Goal: Information Seeking & Learning: Learn about a topic

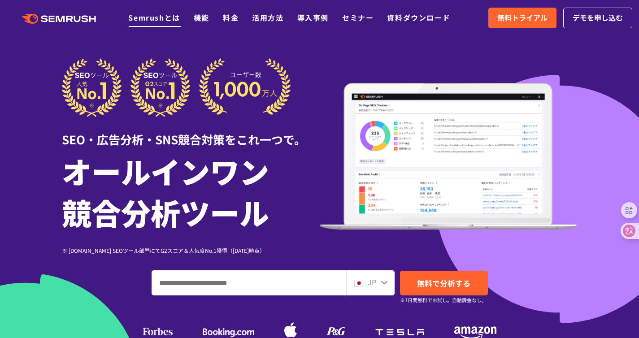
click at [170, 19] on link "Semrushとは" at bounding box center [154, 17] width 52 height 11
click at [381, 281] on icon at bounding box center [384, 283] width 6 height 4
click at [382, 286] on icon at bounding box center [383, 282] width 7 height 7
click at [375, 285] on span "JP" at bounding box center [371, 282] width 9 height 11
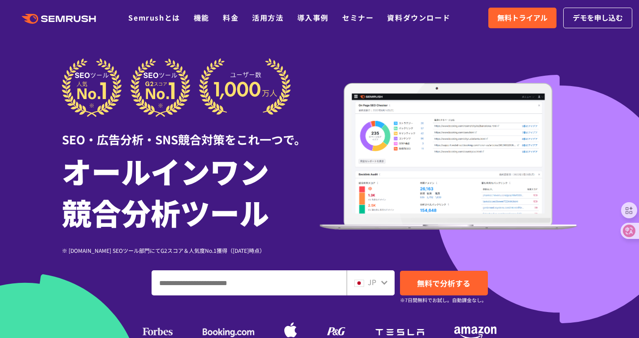
click at [385, 284] on icon at bounding box center [383, 282] width 7 height 7
click at [384, 284] on icon at bounding box center [383, 282] width 7 height 7
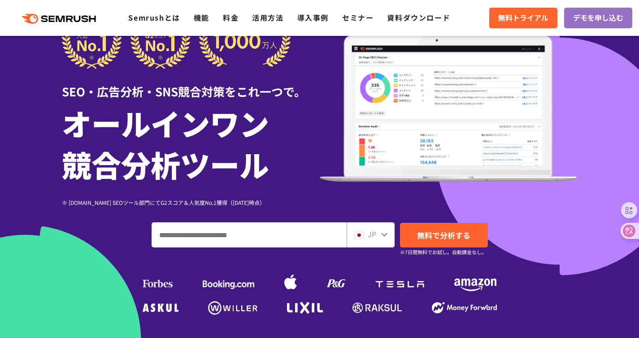
scroll to position [86, 0]
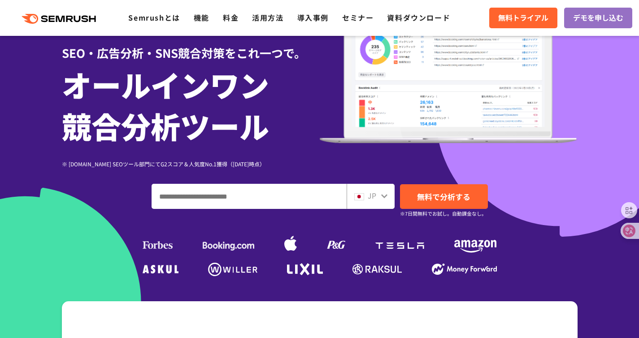
click at [372, 191] on span "JP" at bounding box center [371, 195] width 9 height 11
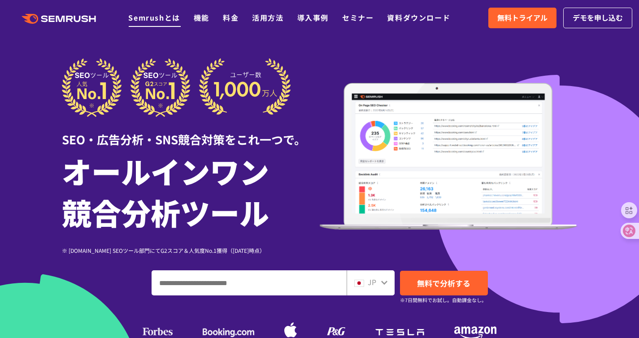
click at [172, 22] on link "Semrushとは" at bounding box center [154, 17] width 52 height 11
